Goal: Transaction & Acquisition: Purchase product/service

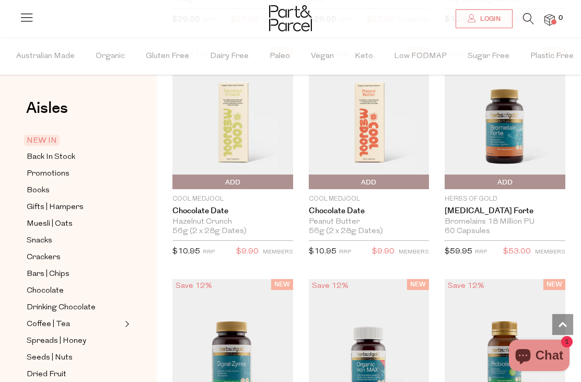
scroll to position [1346, 0]
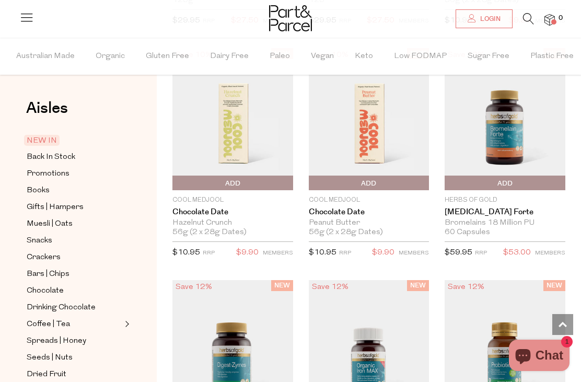
click at [345, 217] on link "Chocolate Date" at bounding box center [369, 211] width 121 height 9
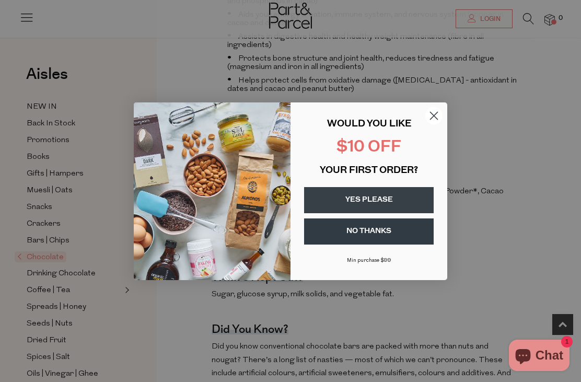
scroll to position [520, 0]
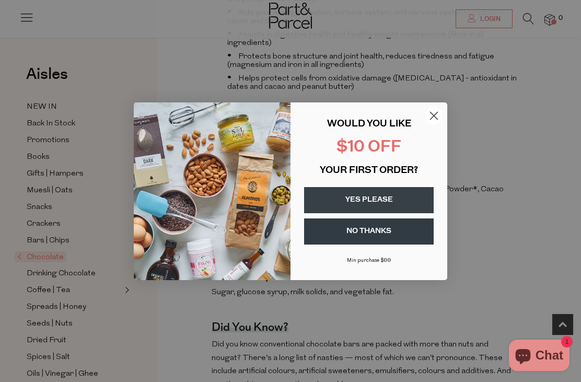
click at [436, 124] on circle "Close dialog" at bounding box center [433, 115] width 17 height 17
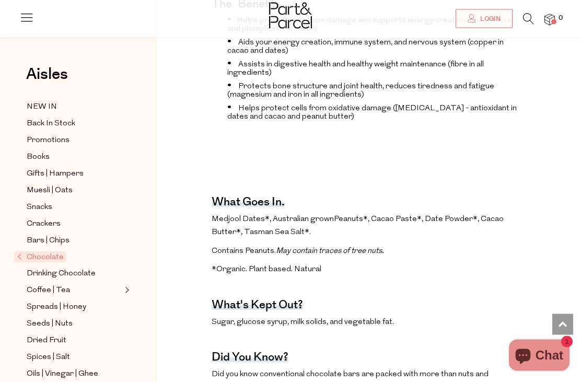
scroll to position [483, 0]
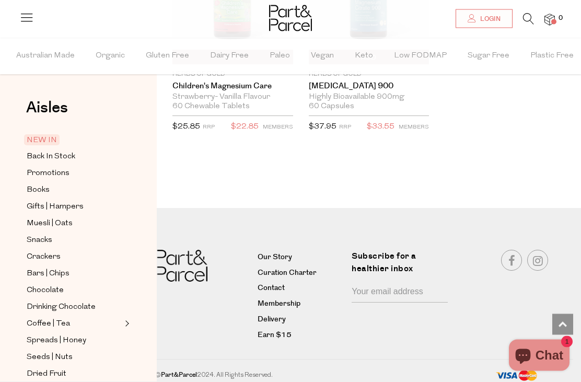
scroll to position [3530, 0]
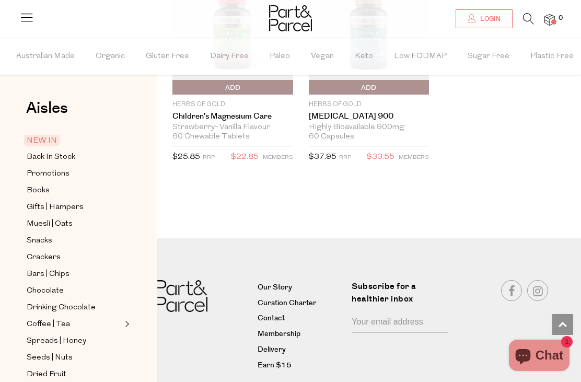
click at [50, 288] on span "Chocolate" at bounding box center [45, 291] width 37 height 13
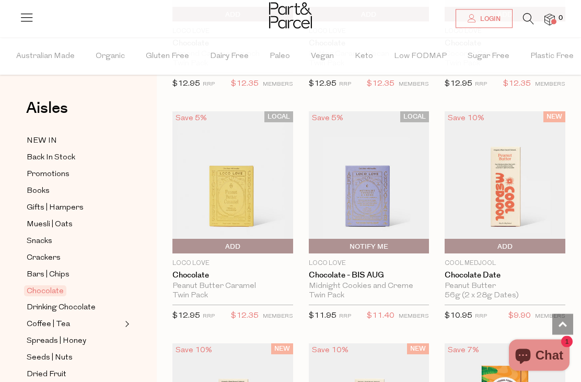
scroll to position [721, 0]
click at [193, 278] on link "Chocolate" at bounding box center [232, 275] width 121 height 9
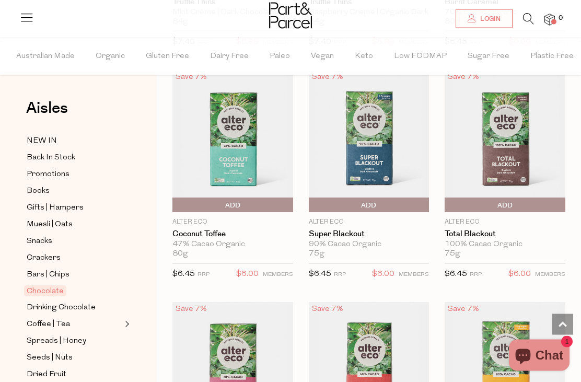
scroll to position [1459, 0]
click at [345, 233] on link "Super Blackout" at bounding box center [369, 233] width 121 height 9
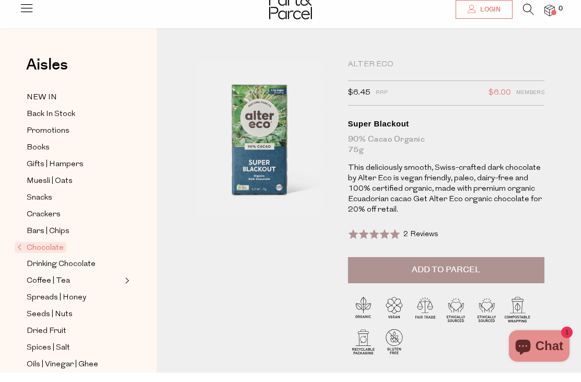
scroll to position [10, 0]
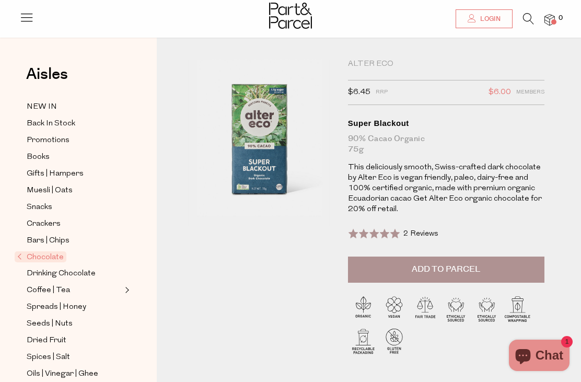
click at [60, 236] on span "Bars | Chips" at bounding box center [48, 241] width 43 height 13
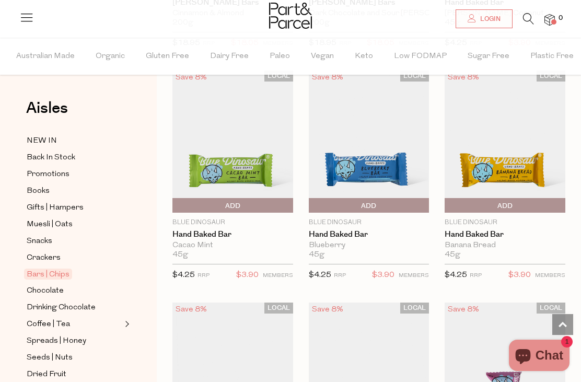
scroll to position [2392, 0]
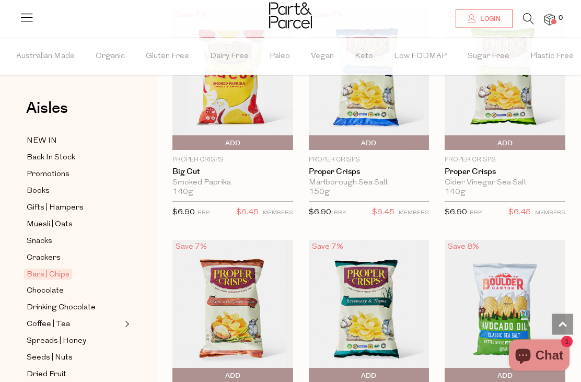
scroll to position [4788, 0]
